Goal: Task Accomplishment & Management: Manage account settings

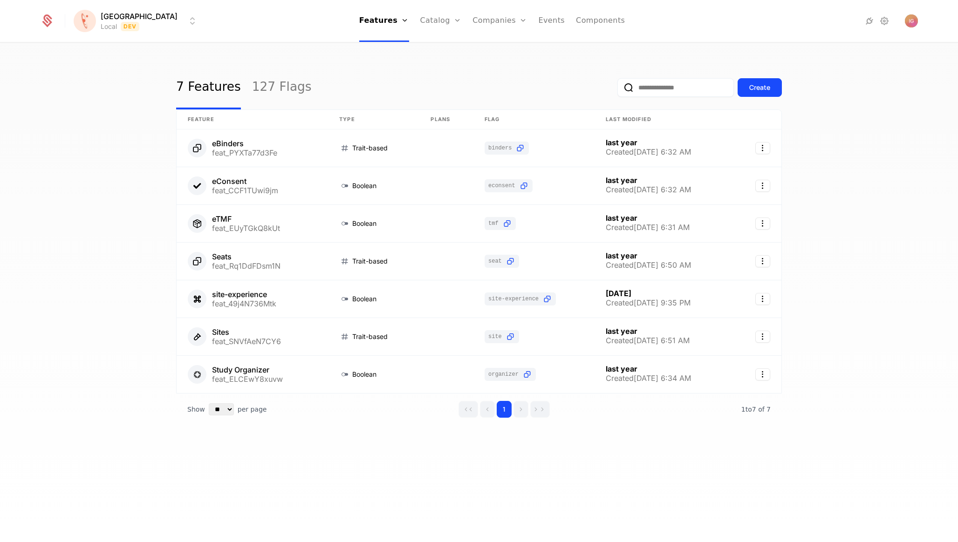
click at [123, 23] on html "[PERSON_NAME] Local Dev Features Features Flags Catalog Plans Add Ons Configura…" at bounding box center [479, 271] width 958 height 542
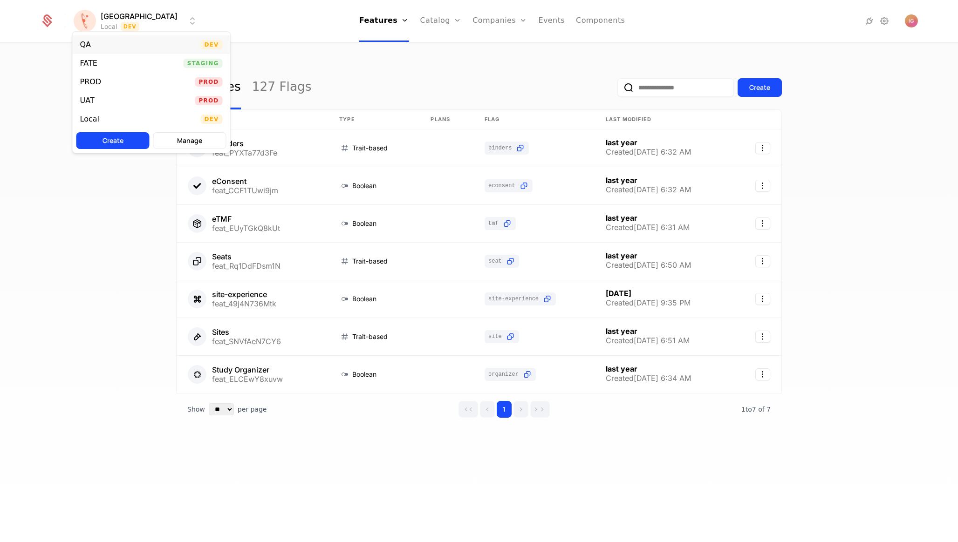
click at [124, 46] on div "QA Dev" at bounding box center [151, 44] width 157 height 19
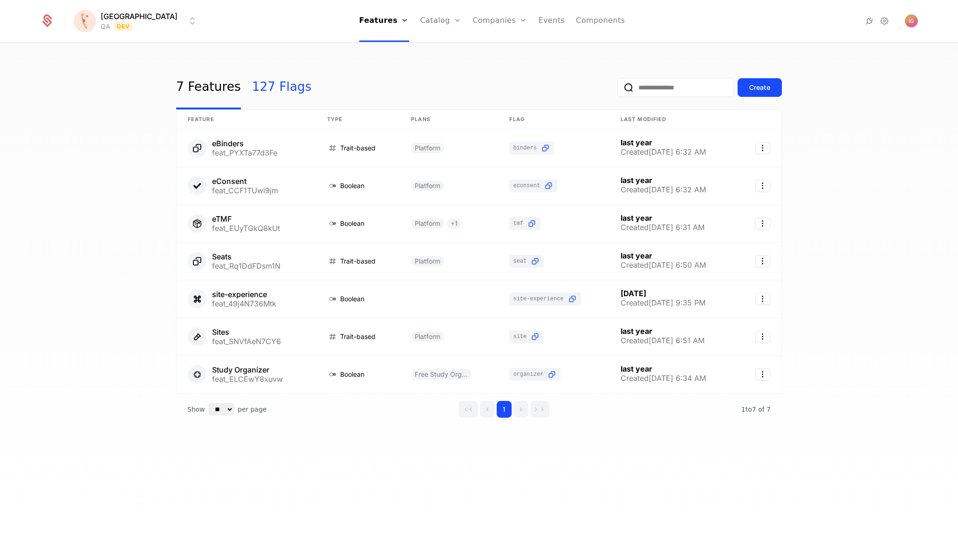
click at [254, 80] on link "127 Flags" at bounding box center [282, 88] width 60 height 44
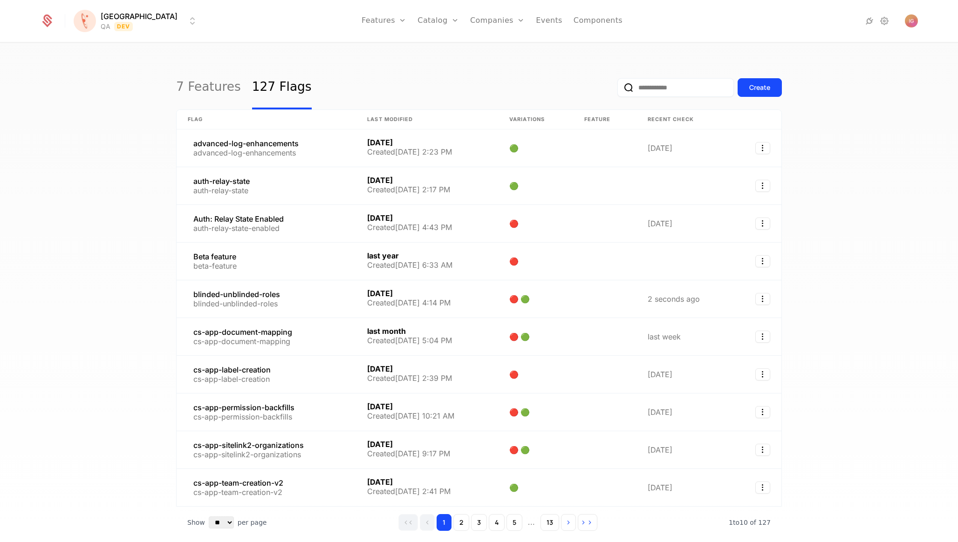
click at [692, 84] on input "email" at bounding box center [675, 87] width 116 height 19
paste input "**********"
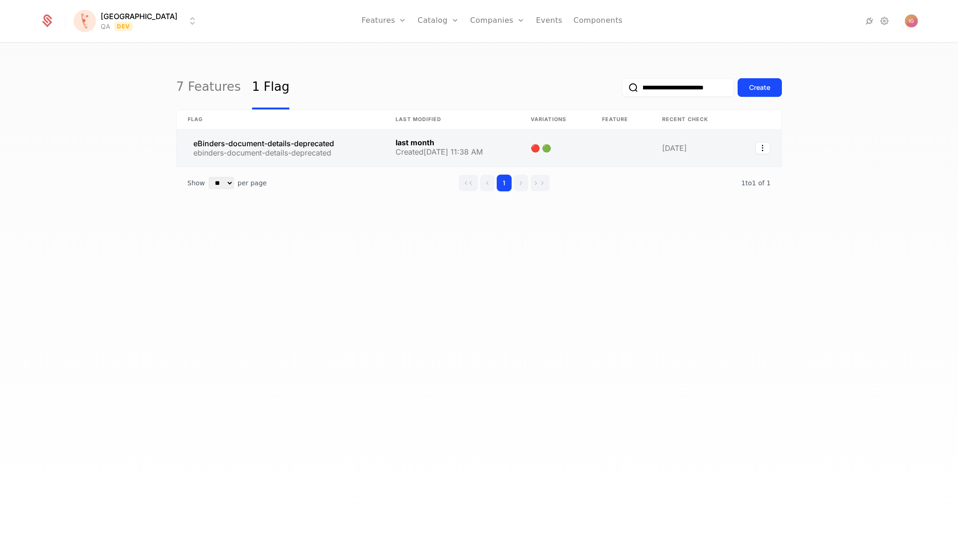
type input "**********"
click at [269, 132] on link at bounding box center [281, 147] width 208 height 37
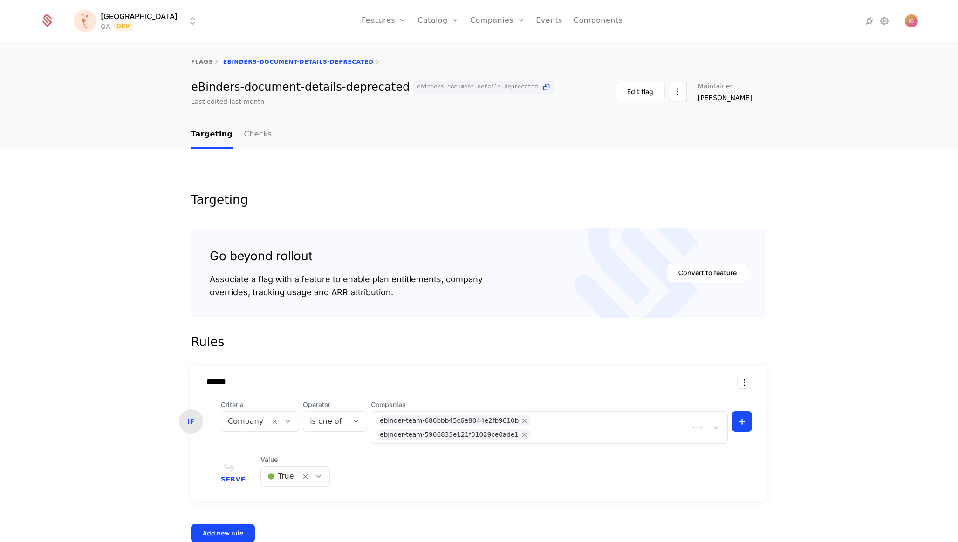
scroll to position [63, 0]
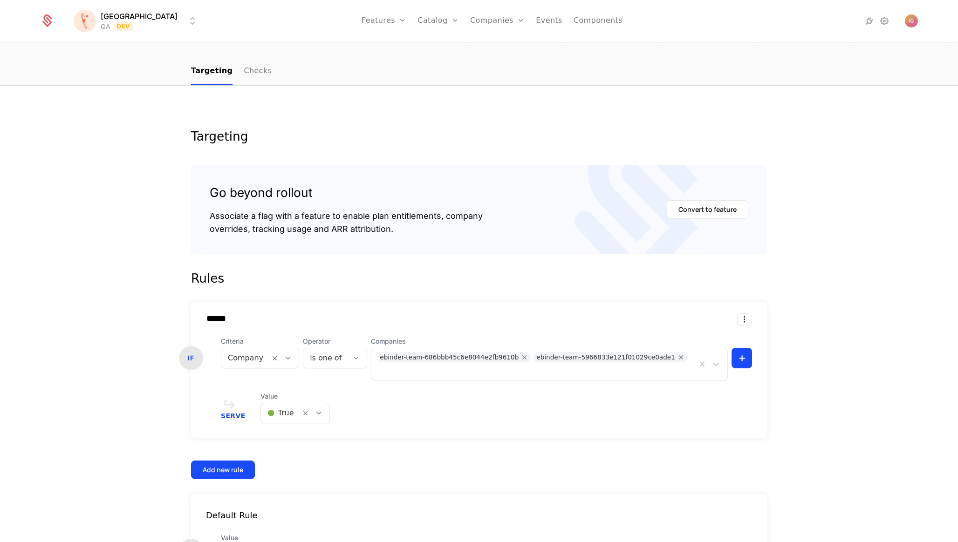
click at [239, 505] on span "🟢 True" at bounding box center [235, 505] width 28 height 8
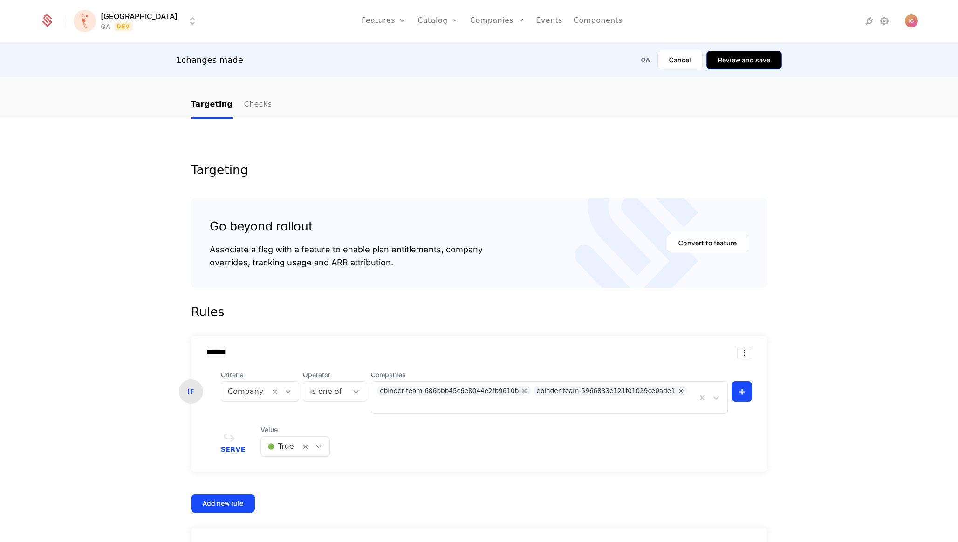
click at [765, 61] on button "Review and save" at bounding box center [743, 60] width 75 height 19
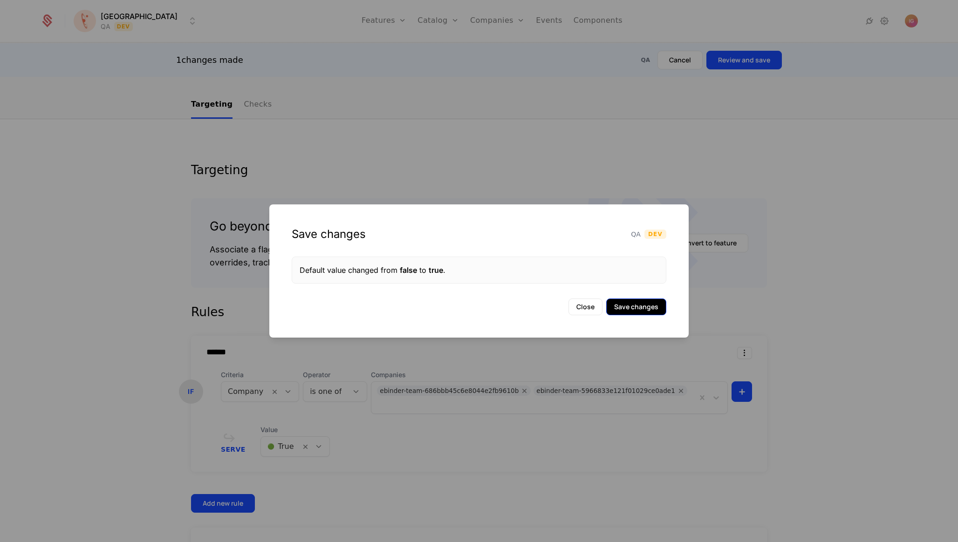
click at [644, 303] on button "Save changes" at bounding box center [636, 307] width 60 height 17
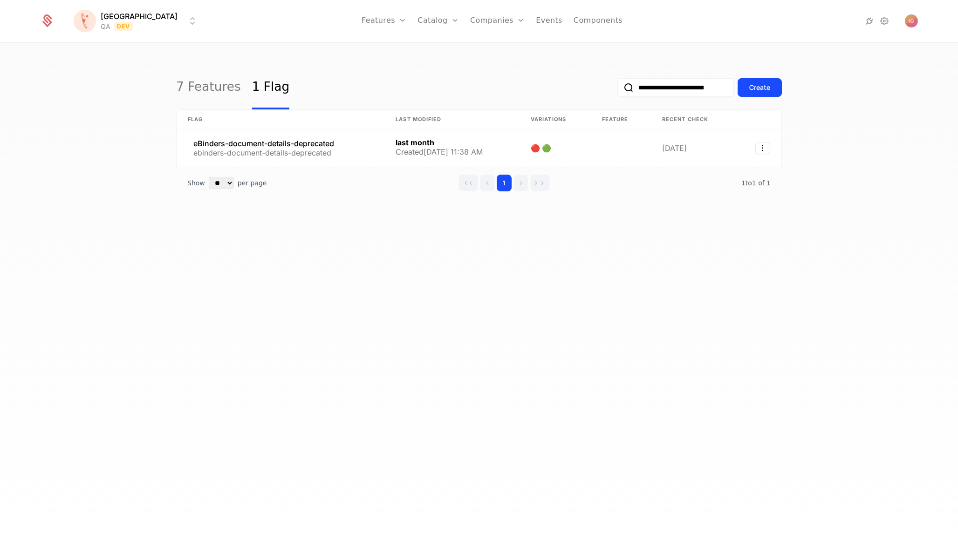
click at [693, 84] on input "**********" at bounding box center [675, 87] width 116 height 19
paste input "email"
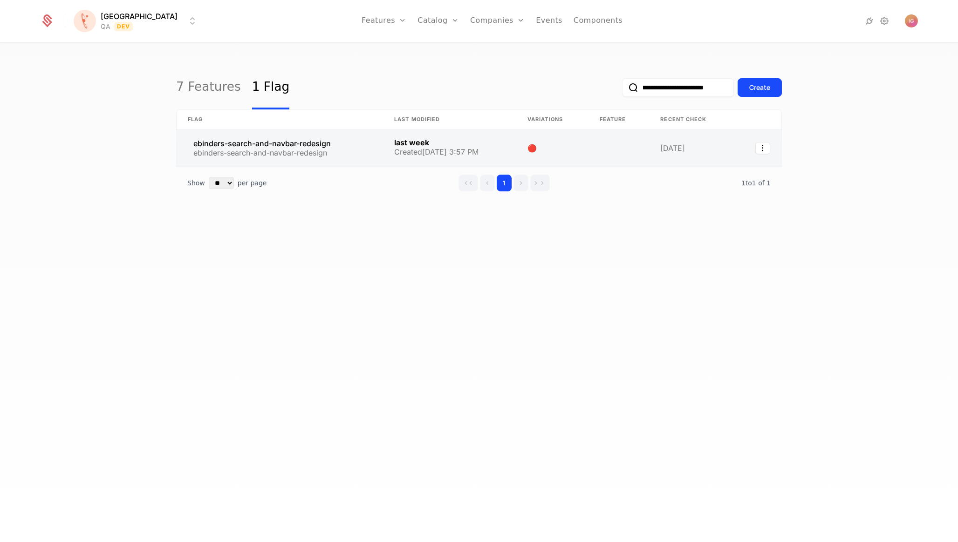
type input "**********"
click at [250, 134] on link at bounding box center [280, 147] width 206 height 37
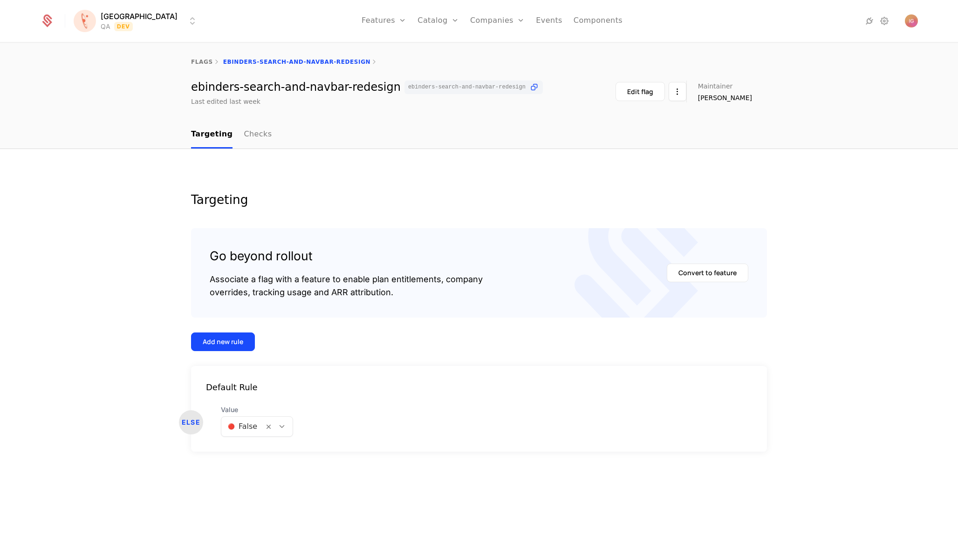
click at [239, 420] on div at bounding box center [242, 426] width 29 height 13
click at [250, 409] on div "🟢 True" at bounding box center [246, 405] width 63 height 17
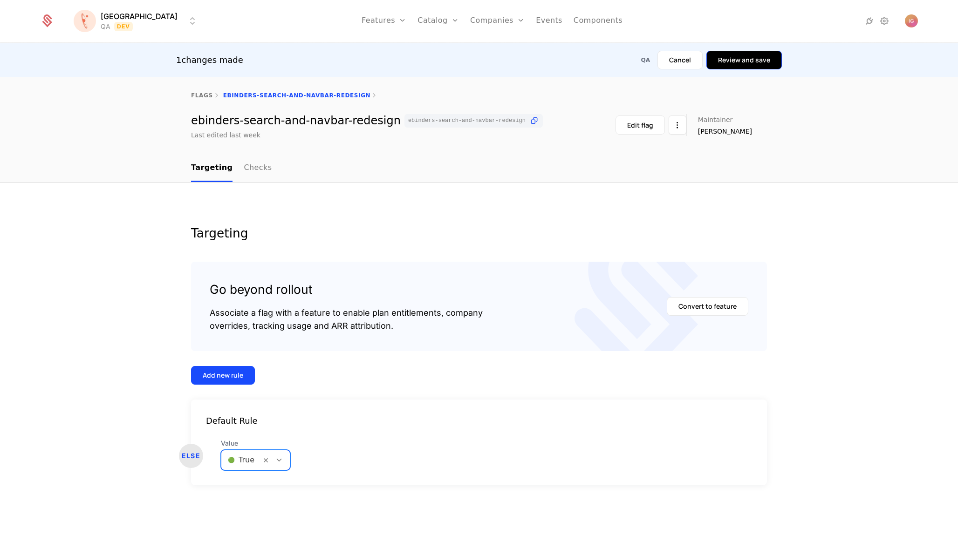
click at [750, 60] on button "Review and save" at bounding box center [743, 60] width 75 height 19
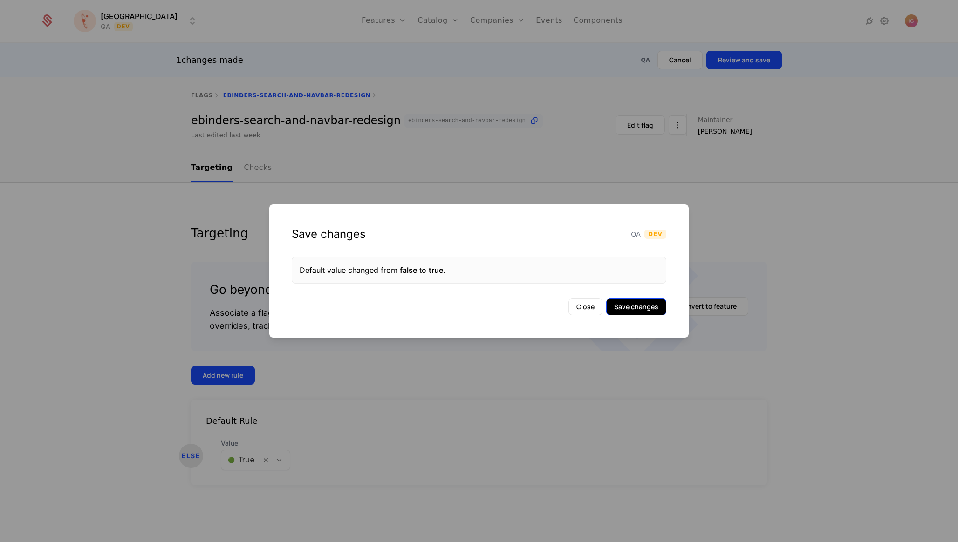
click at [640, 306] on button "Save changes" at bounding box center [636, 307] width 60 height 17
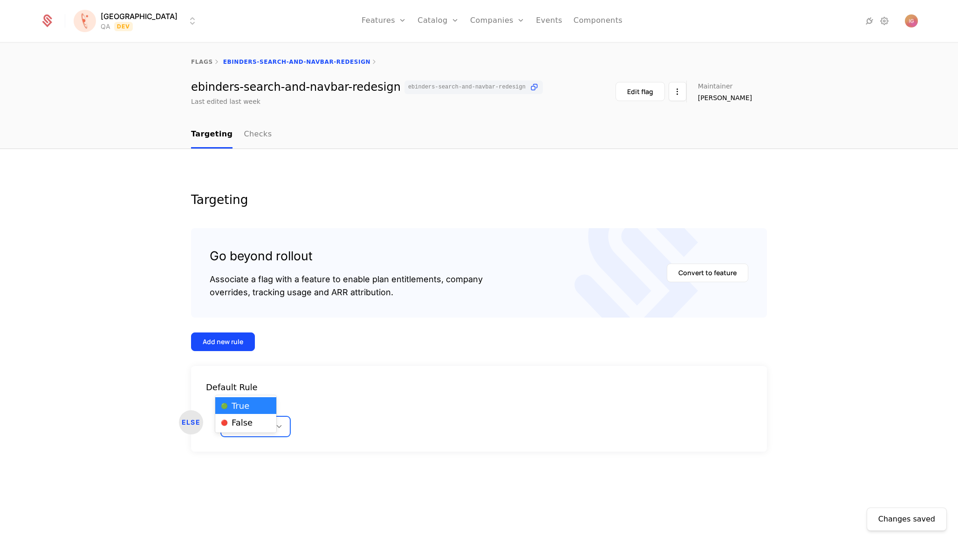
click at [241, 420] on div at bounding box center [241, 426] width 27 height 13
click at [237, 419] on span "🔴 False" at bounding box center [237, 423] width 32 height 8
click at [475, 81] on span "ebinders-search-and-navbar-redesign" at bounding box center [473, 88] width 138 height 14
click at [529, 82] on icon at bounding box center [534, 87] width 10 height 10
click at [241, 420] on div at bounding box center [241, 426] width 27 height 13
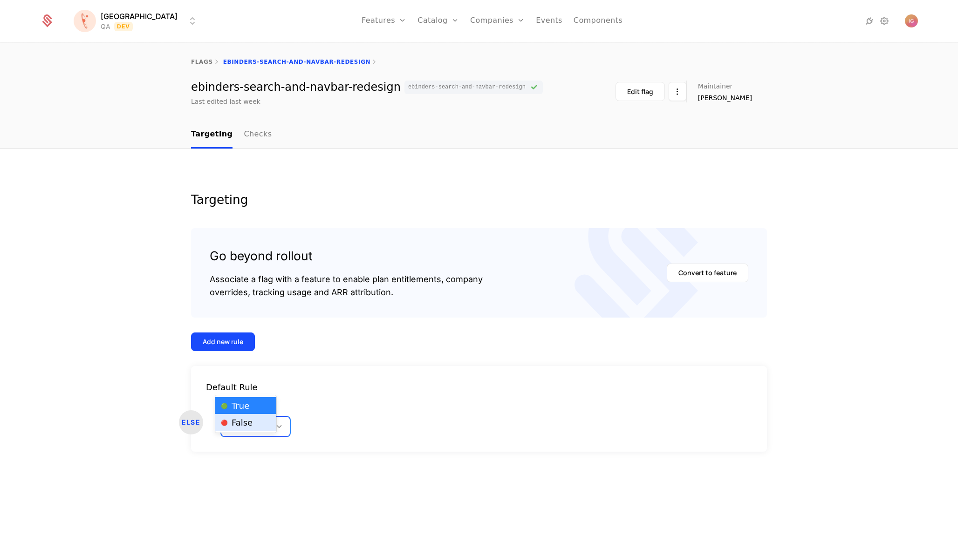
click at [241, 423] on span "🔴 False" at bounding box center [237, 423] width 32 height 8
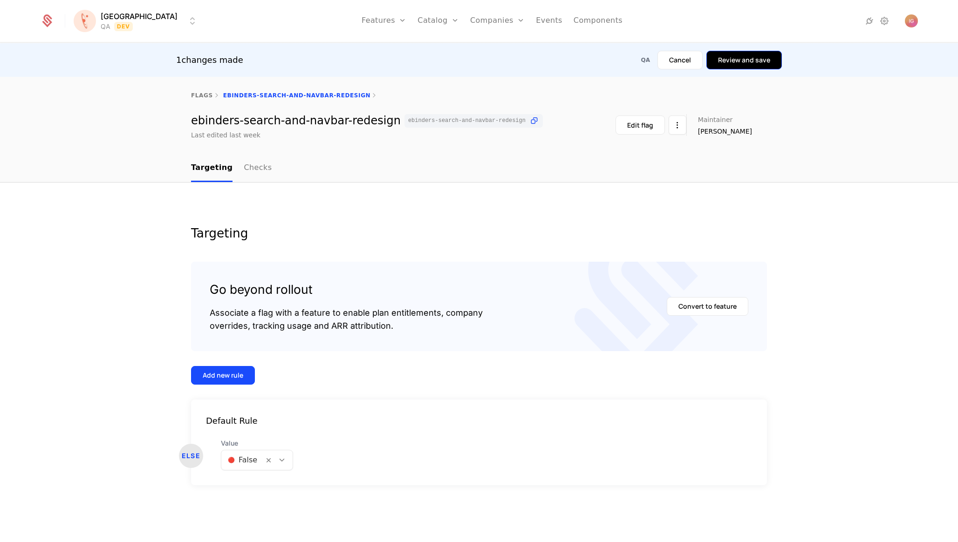
click at [751, 54] on button "Review and save" at bounding box center [743, 60] width 75 height 19
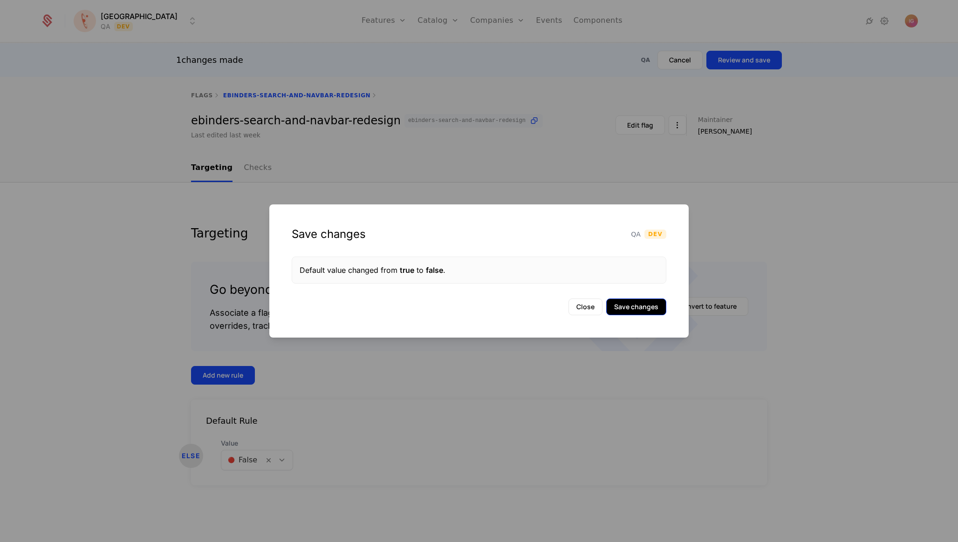
click at [636, 303] on button "Save changes" at bounding box center [636, 307] width 60 height 17
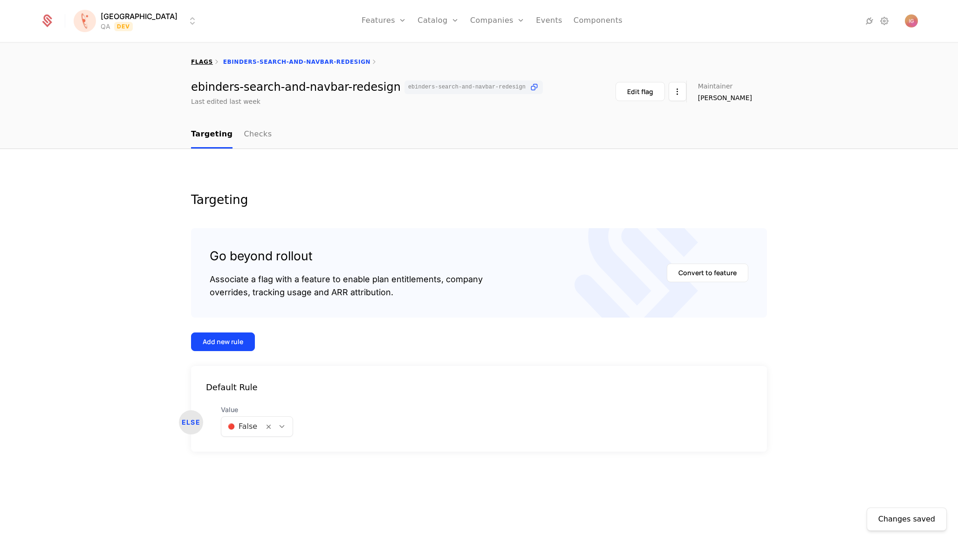
click at [200, 59] on link "flags" at bounding box center [202, 62] width 22 height 7
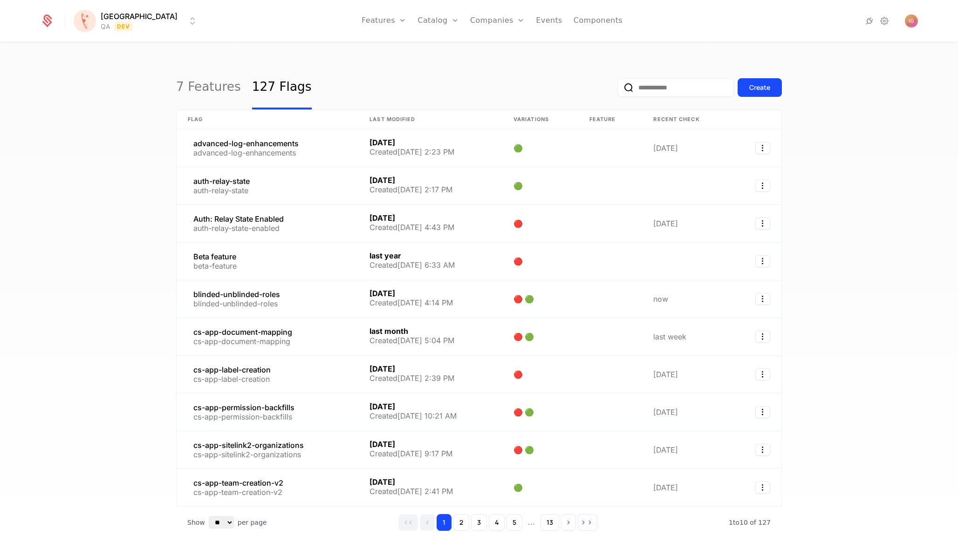
click at [689, 78] on input "email" at bounding box center [675, 87] width 116 height 19
paste input "**********"
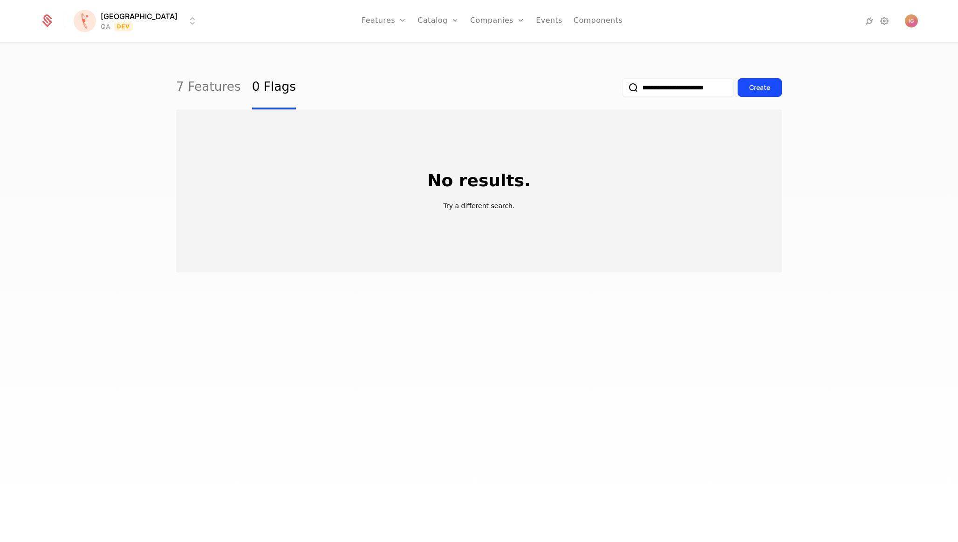
scroll to position [0, 40]
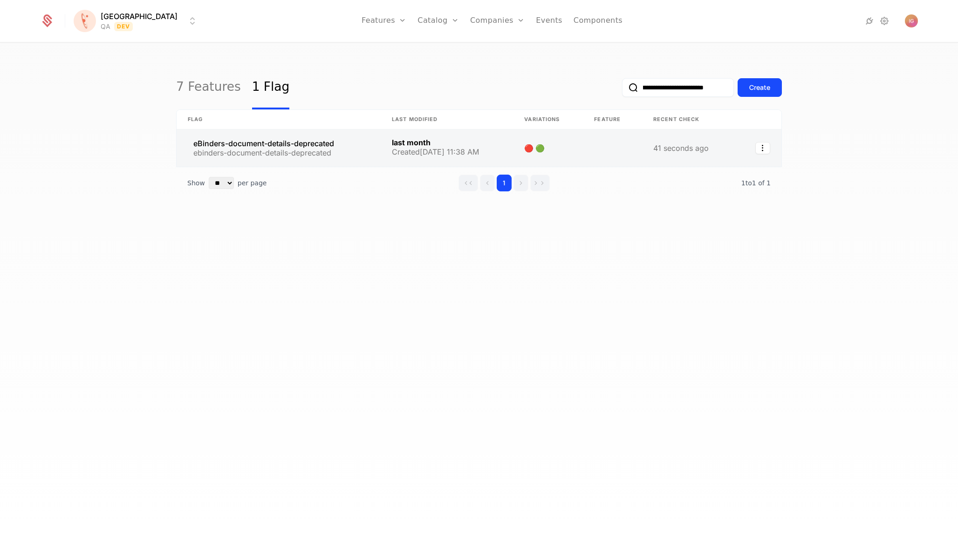
type input "**********"
click at [296, 132] on link at bounding box center [279, 147] width 204 height 37
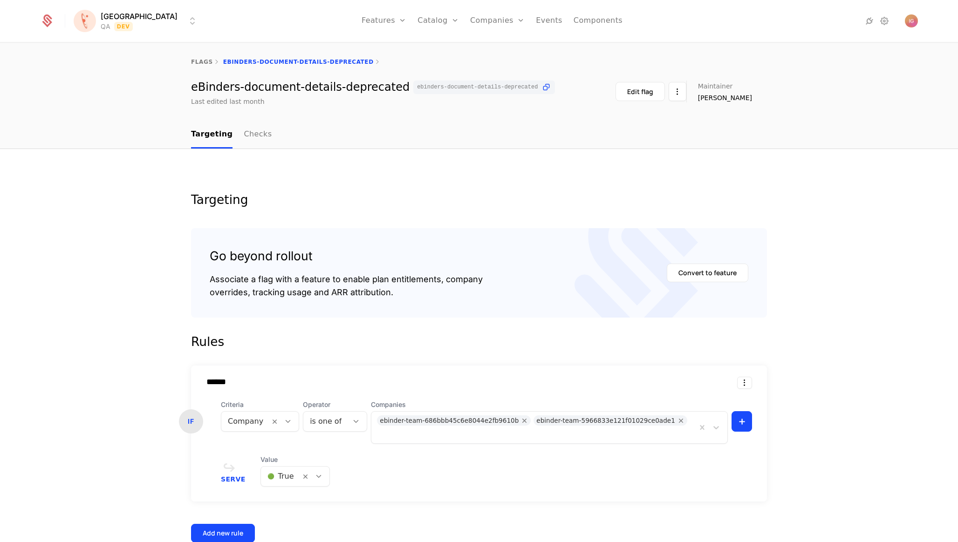
scroll to position [63, 0]
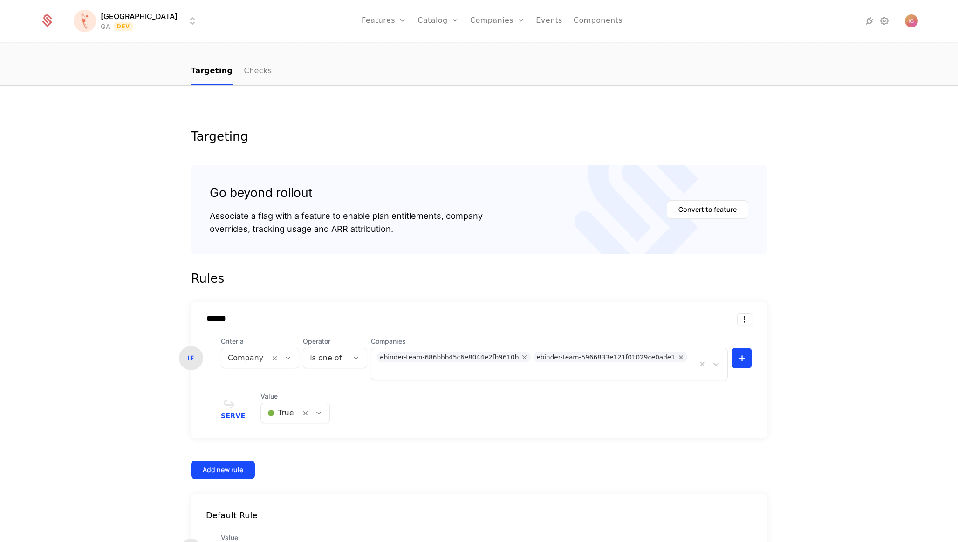
click at [236, 521] on span "🔴 False" at bounding box center [237, 521] width 32 height 8
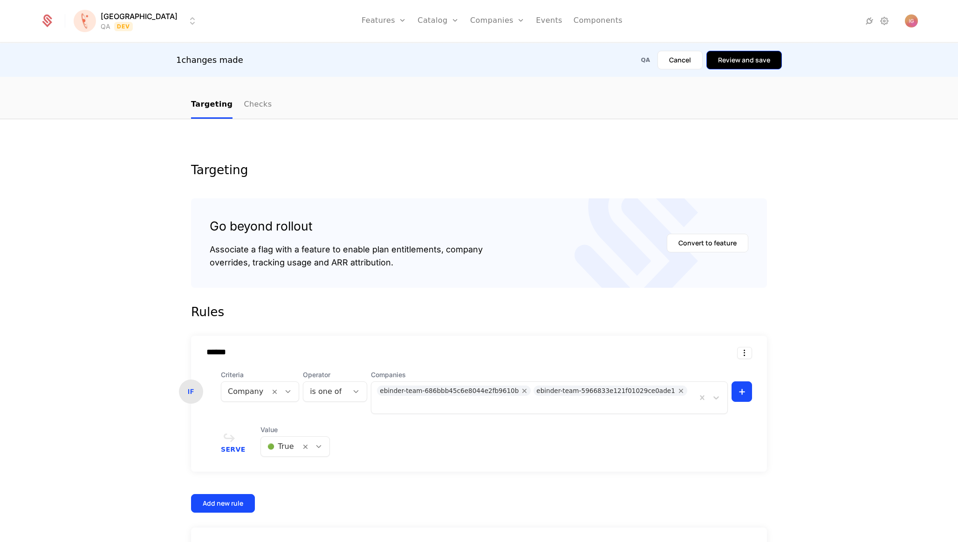
click at [742, 53] on button "Review and save" at bounding box center [743, 60] width 75 height 19
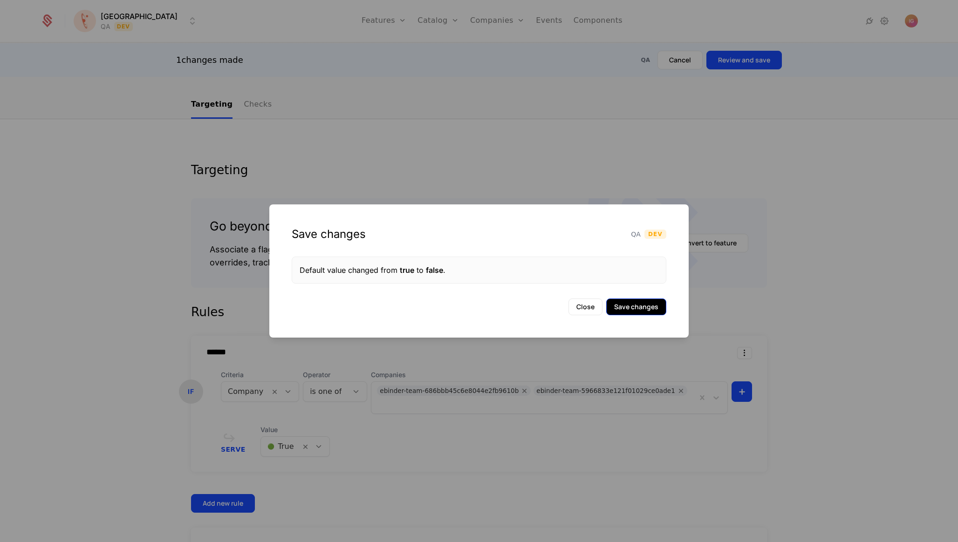
click at [645, 300] on button "Save changes" at bounding box center [636, 307] width 60 height 17
